Goal: Information Seeking & Learning: Find specific fact

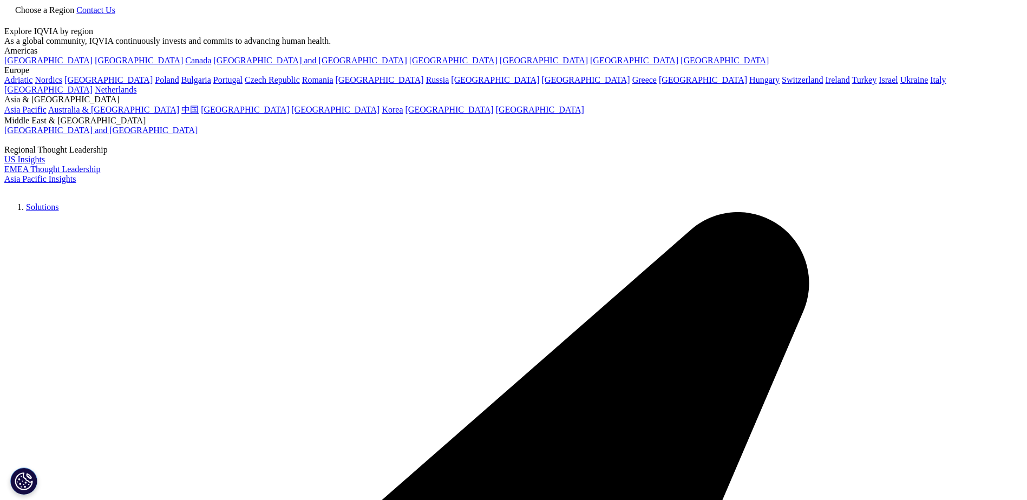
click at [13, 21] on link at bounding box center [8, 21] width 9 height 9
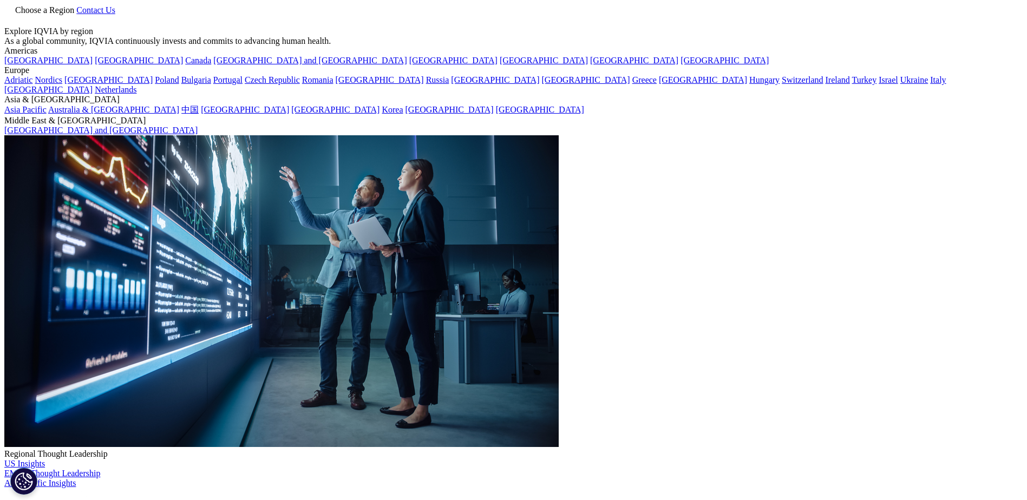
click at [824, 27] on div at bounding box center [513, 27] width 1018 height 0
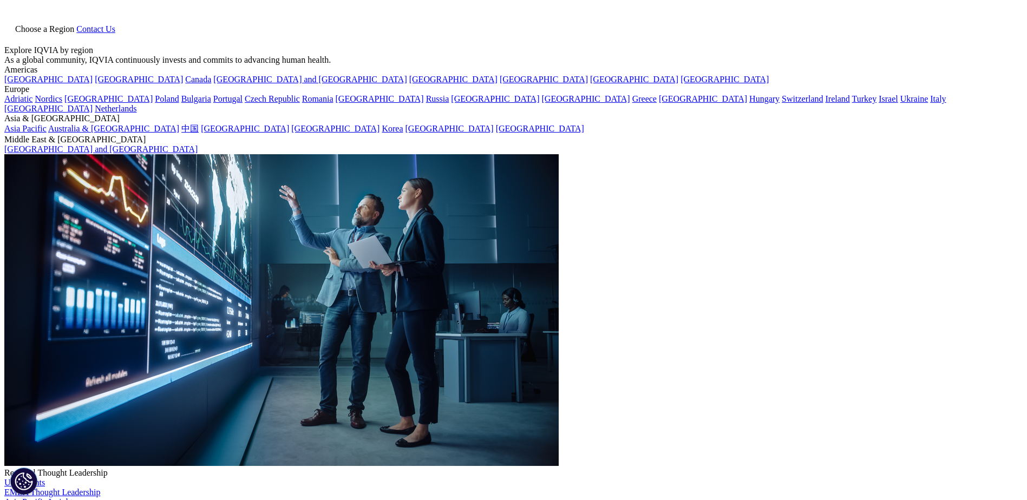
click at [13, 34] on icon at bounding box center [8, 38] width 9 height 9
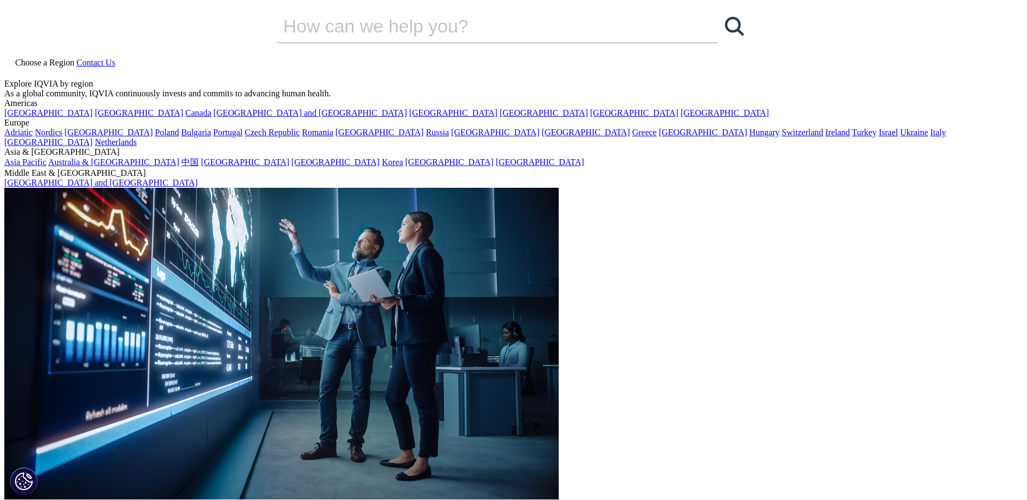
click at [443, 42] on input "搜索" at bounding box center [482, 26] width 410 height 32
click at [285, 57] on div "Clear Search Loading" at bounding box center [513, 30] width 1018 height 53
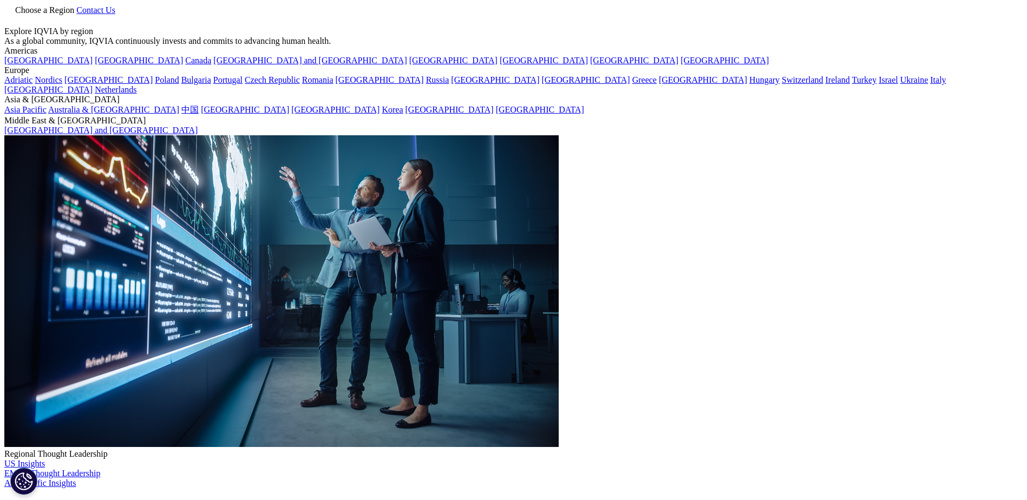
drag, startPoint x: 289, startPoint y: 172, endPoint x: 24, endPoint y: 152, distance: 264.9
paste input "Cariprazine"
type input "Cariprazine"
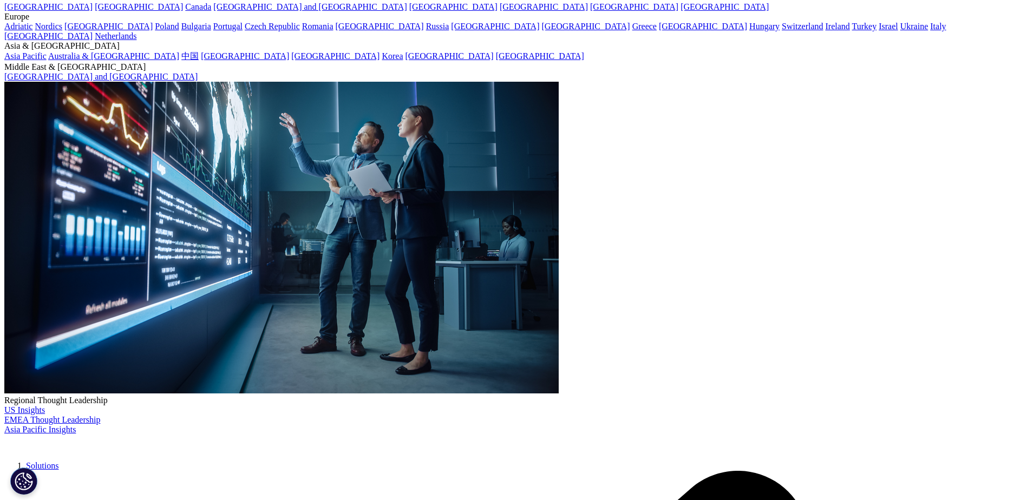
scroll to position [54, 0]
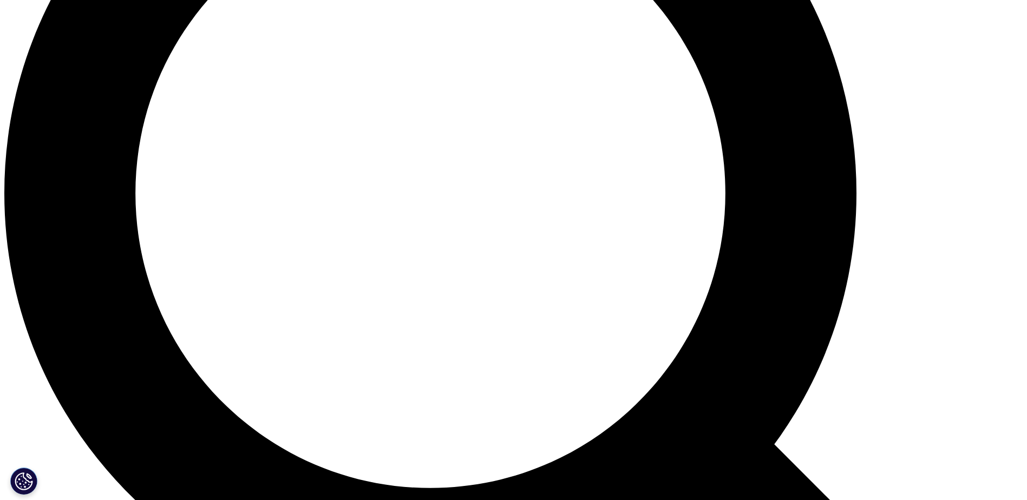
scroll to position [1232, 0]
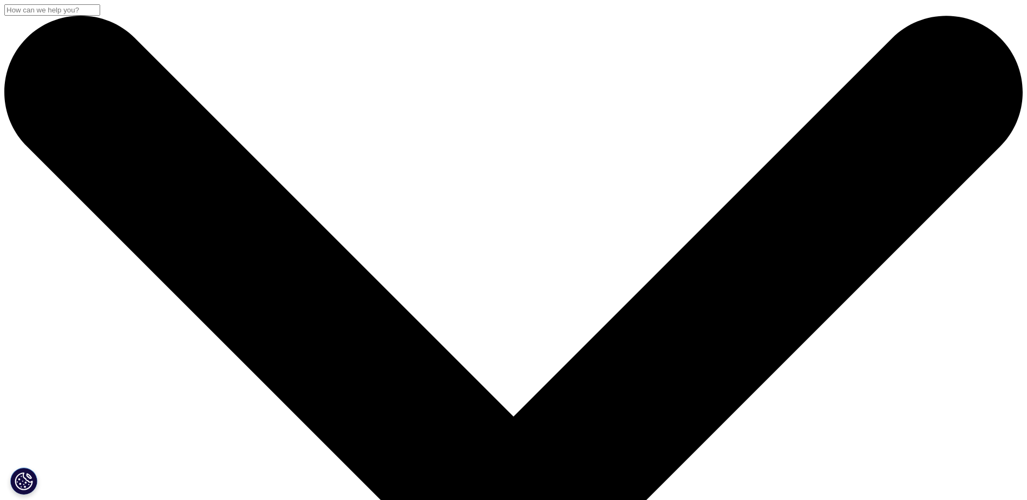
click at [100, 16] on input "搜索" at bounding box center [52, 9] width 96 height 11
paste input "Cariprazine"
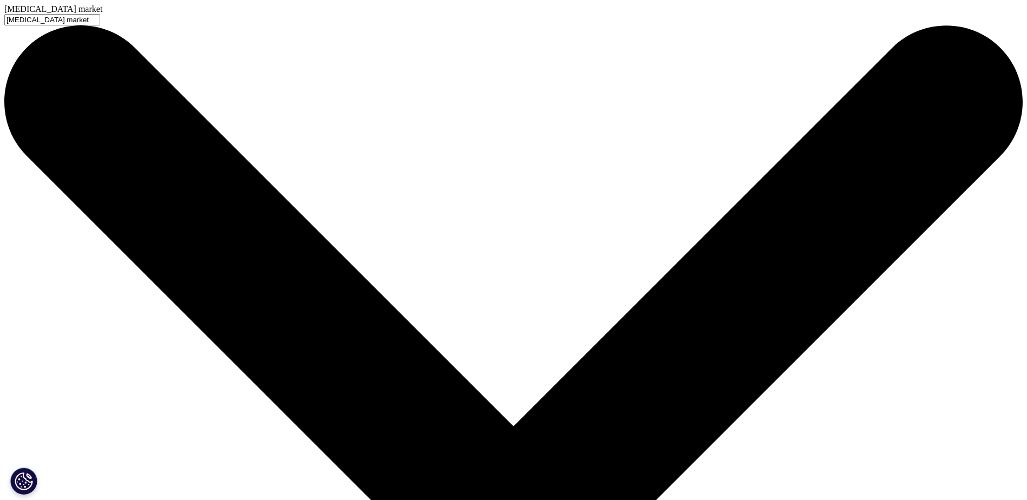
type input "Cariprazine market"
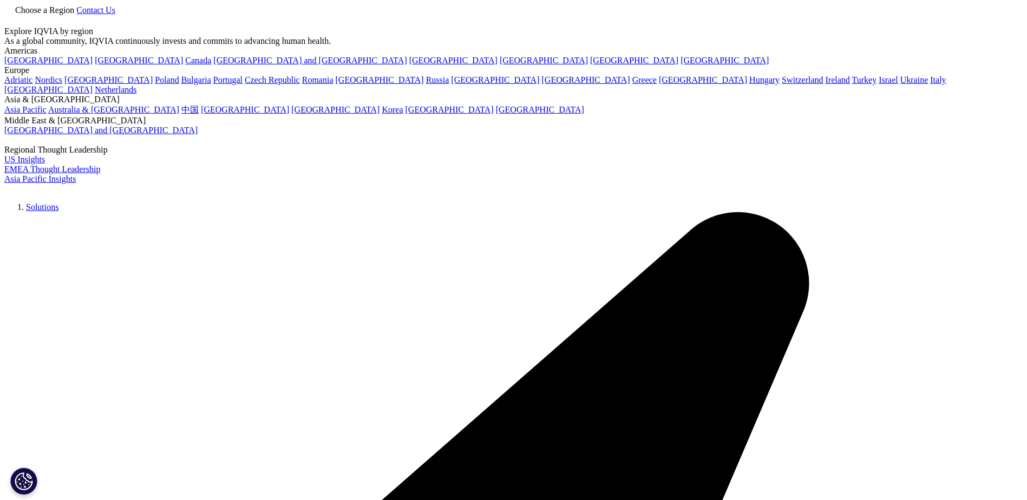
type input "Cariprazine market"
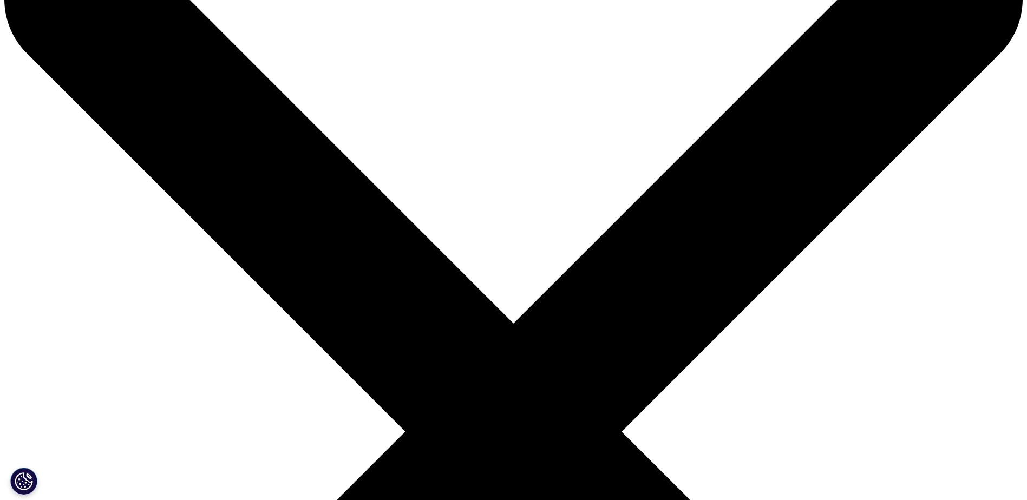
scroll to position [108, 0]
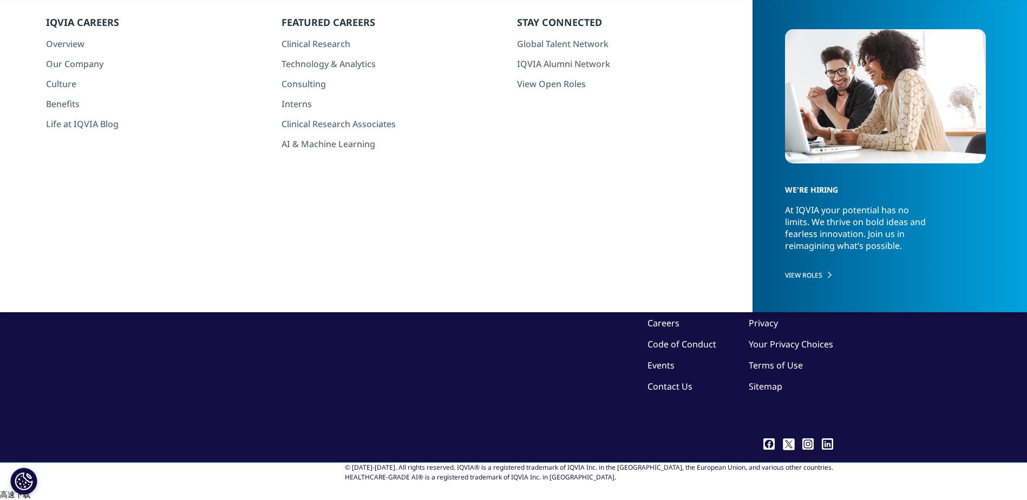
click at [573, 75] on icon "Search" at bounding box center [575, 78] width 7 height 7
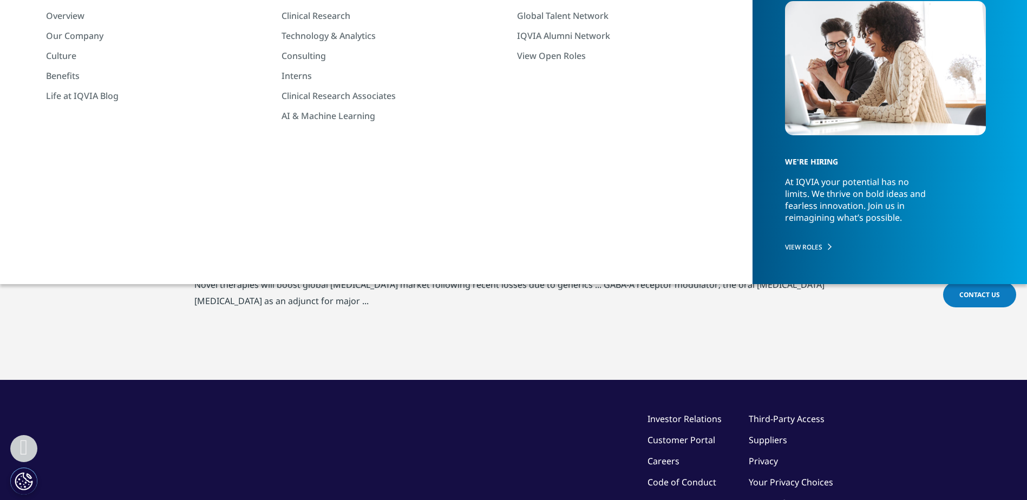
scroll to position [0, 0]
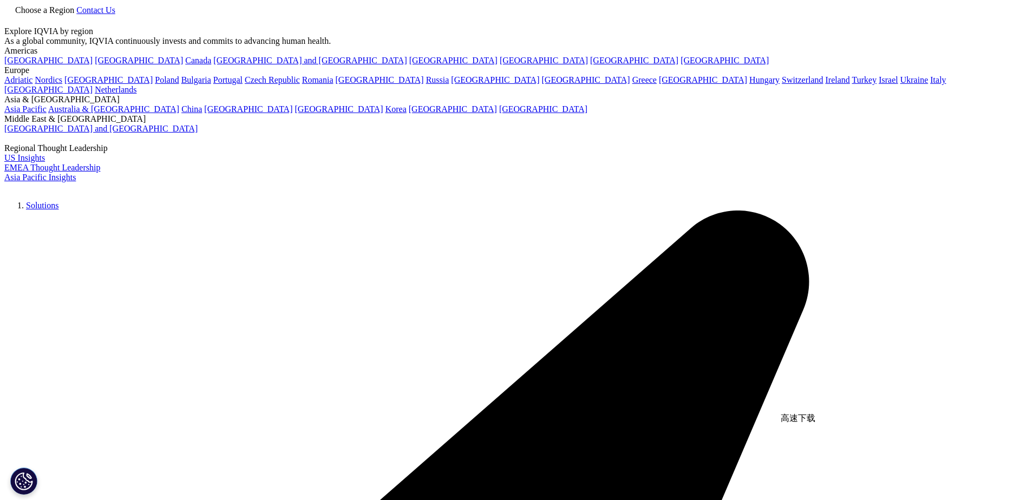
click at [818, 27] on div at bounding box center [513, 27] width 1018 height 0
click at [74, 15] on span "Choose a Region" at bounding box center [44, 9] width 59 height 9
click at [13, 22] on link at bounding box center [8, 21] width 9 height 9
